Goal: Task Accomplishment & Management: Manage account settings

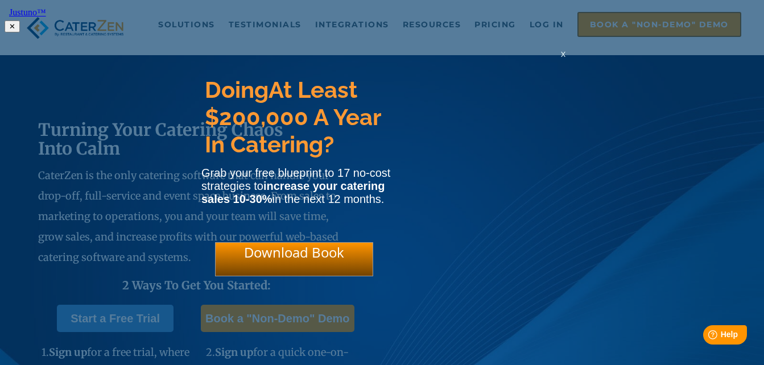
click at [564, 59] on span "x" at bounding box center [563, 53] width 5 height 11
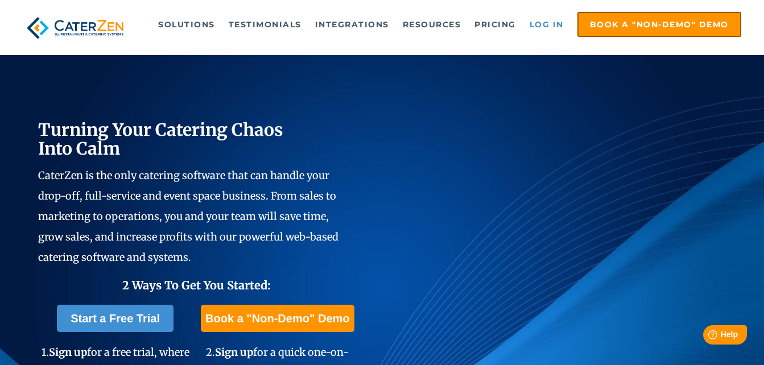
click at [542, 26] on link "Log in" at bounding box center [547, 24] width 46 height 23
drag, startPoint x: 0, startPoint y: 0, endPoint x: 545, endPoint y: 27, distance: 545.8
click at [549, 25] on link "Log in" at bounding box center [547, 24] width 46 height 23
